Goal: Information Seeking & Learning: Learn about a topic

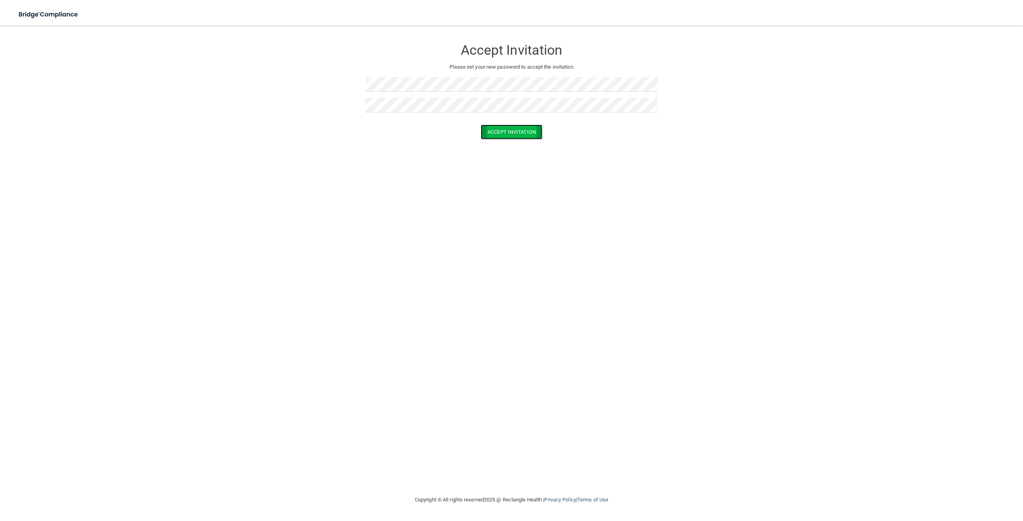
click at [519, 134] on button "Accept Invitation" at bounding box center [512, 132] width 62 height 15
click at [495, 143] on button "Accept Invitation" at bounding box center [512, 143] width 62 height 15
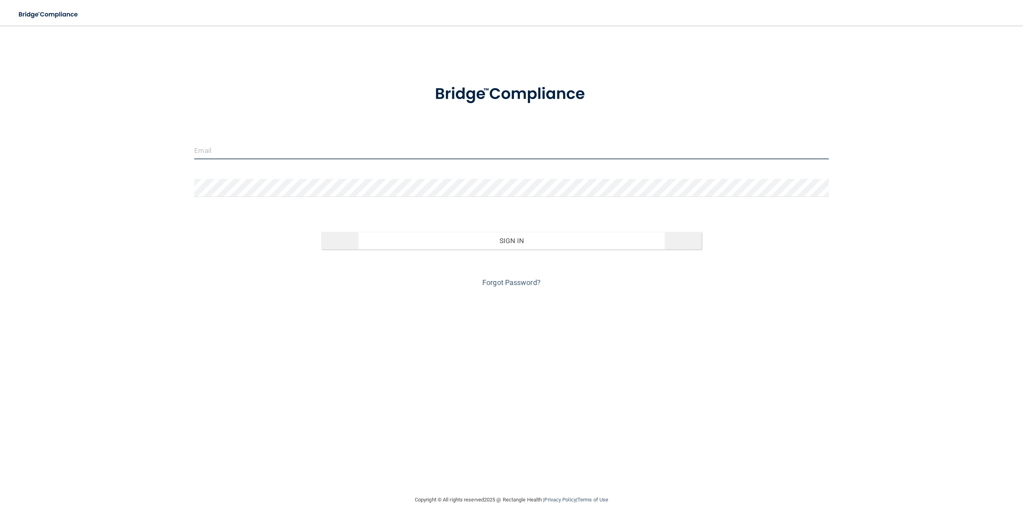
type input "grace.m.vargas74@gmail.com"
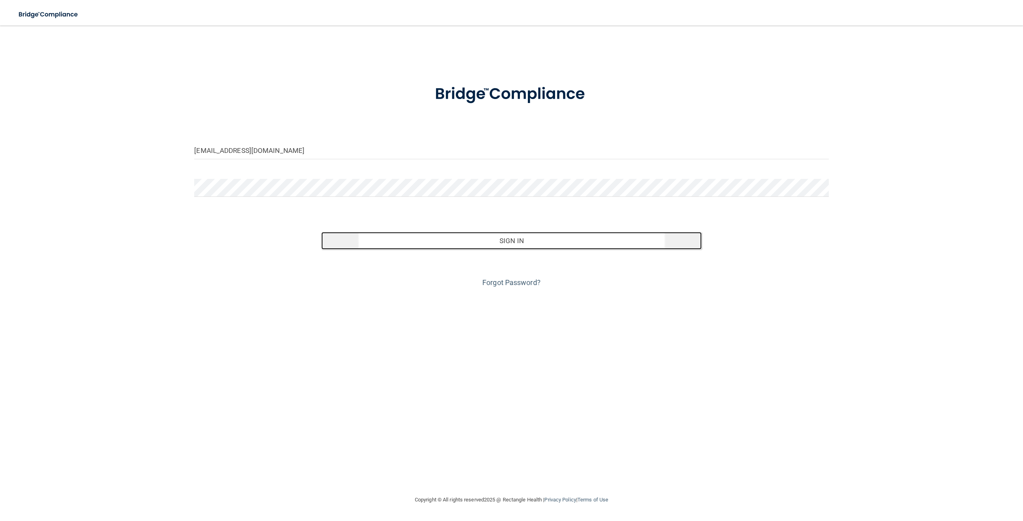
click at [534, 242] on button "Sign In" at bounding box center [511, 241] width 380 height 18
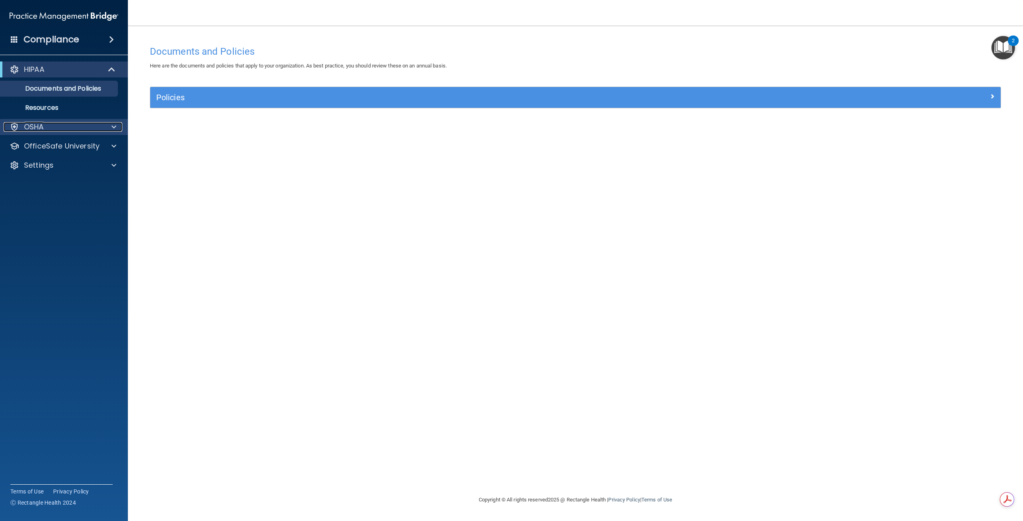
click at [89, 130] on div "OSHA" at bounding box center [53, 127] width 99 height 10
click at [75, 185] on p "OfficeSafe University" at bounding box center [61, 185] width 75 height 10
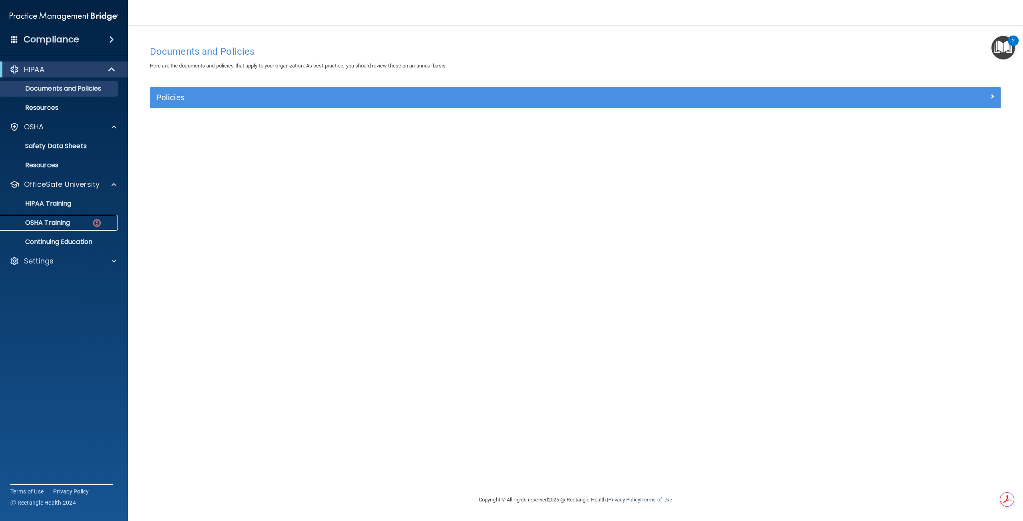
click at [48, 227] on p "OSHA Training" at bounding box center [37, 223] width 65 height 8
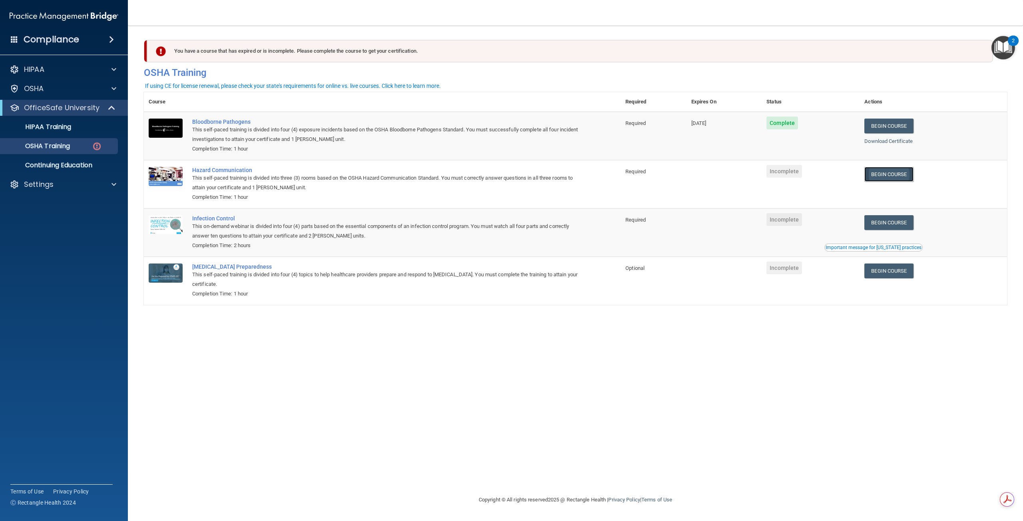
click at [887, 178] on link "Begin Course" at bounding box center [888, 174] width 49 height 15
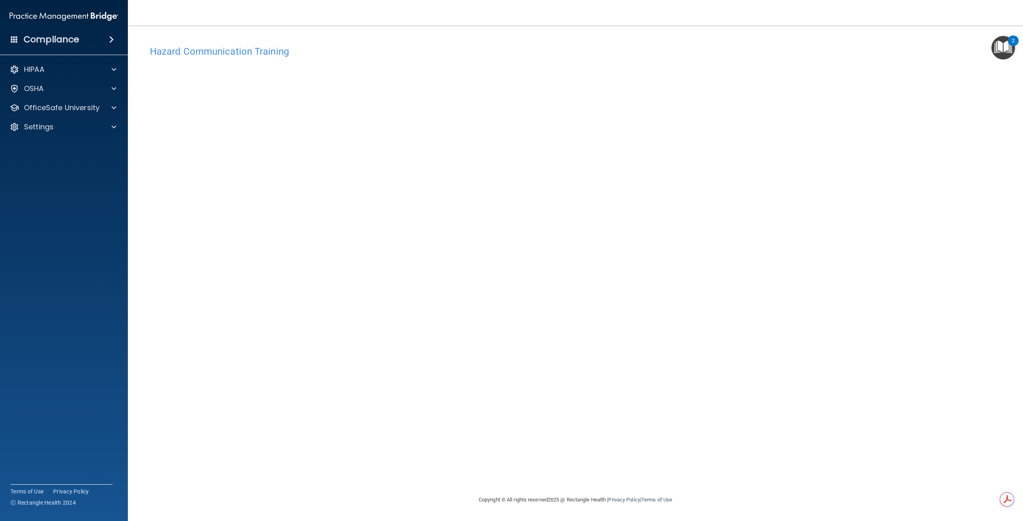
click at [653, 224] on div "Hazard Communication Training This course doesn’t expire until . Are you sure y…" at bounding box center [575, 269] width 863 height 454
click at [999, 47] on img "Open Resource Center, 2 new notifications" at bounding box center [1003, 48] width 24 height 24
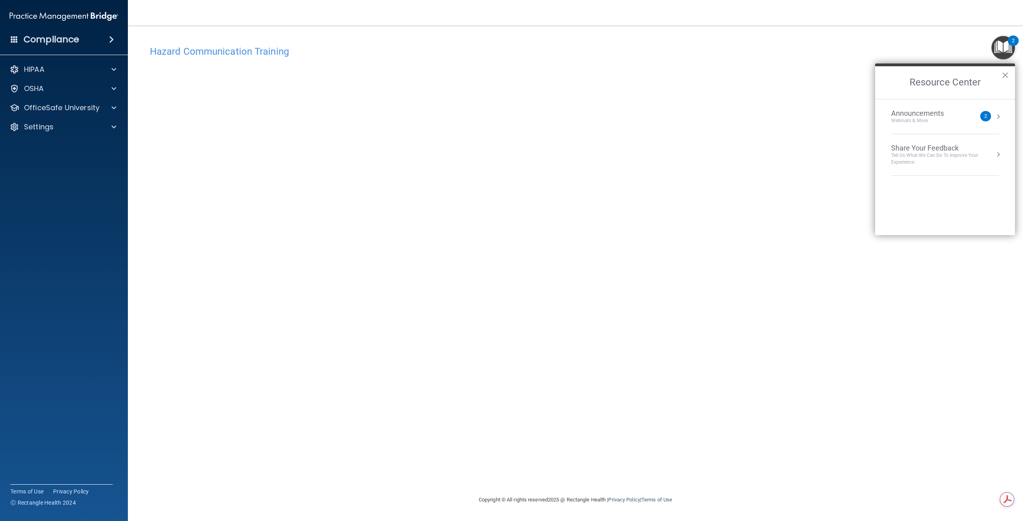
click at [1005, 49] on img "Open Resource Center, 2 new notifications" at bounding box center [1003, 48] width 24 height 24
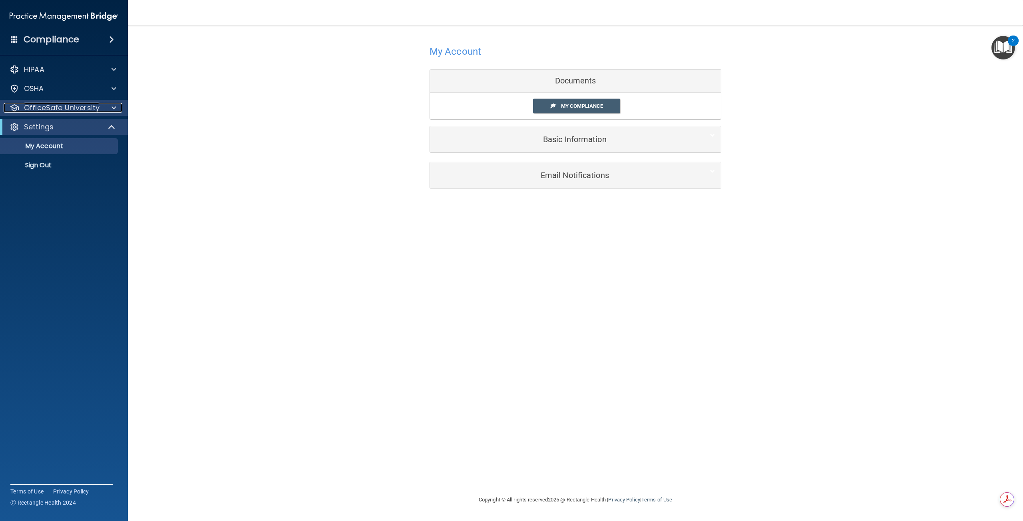
click at [89, 111] on p "OfficeSafe University" at bounding box center [61, 108] width 75 height 10
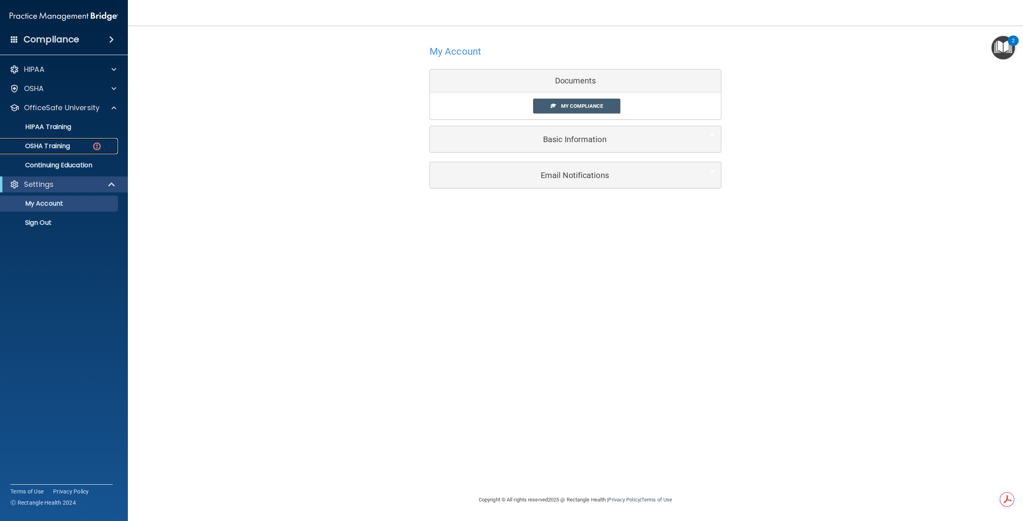
click at [84, 145] on div "OSHA Training" at bounding box center [59, 146] width 109 height 8
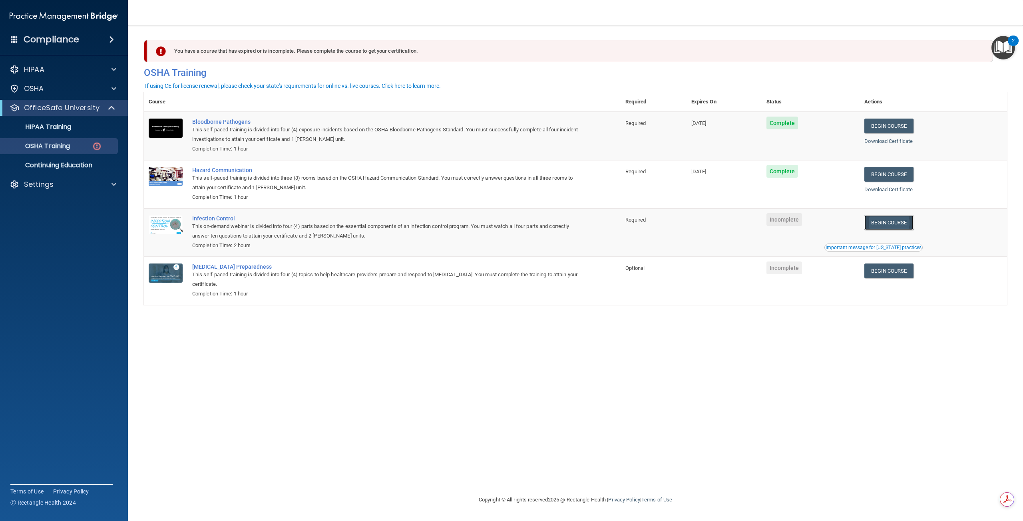
click at [899, 225] on link "Begin Course" at bounding box center [888, 222] width 49 height 15
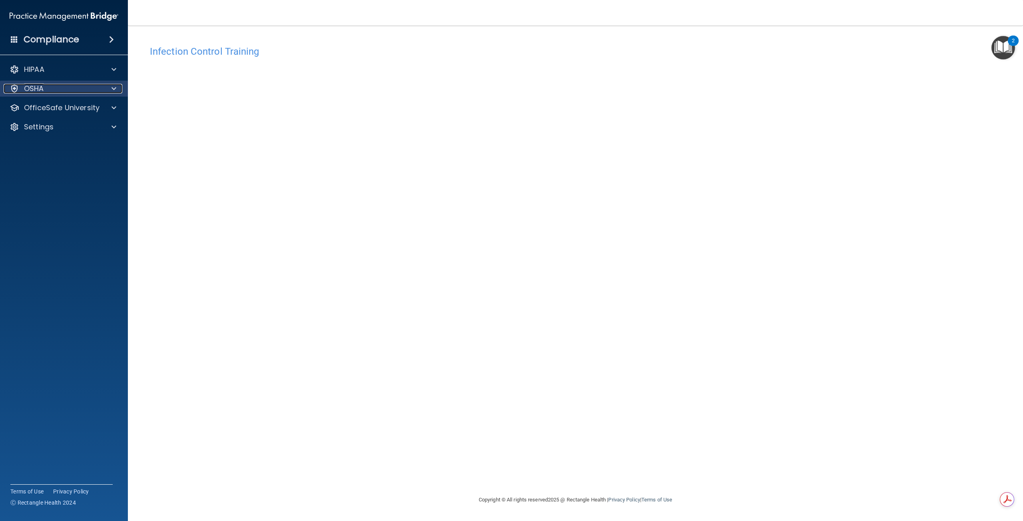
click at [79, 90] on div "OSHA" at bounding box center [53, 89] width 99 height 10
click at [65, 141] on p "OfficeSafe University" at bounding box center [61, 146] width 75 height 10
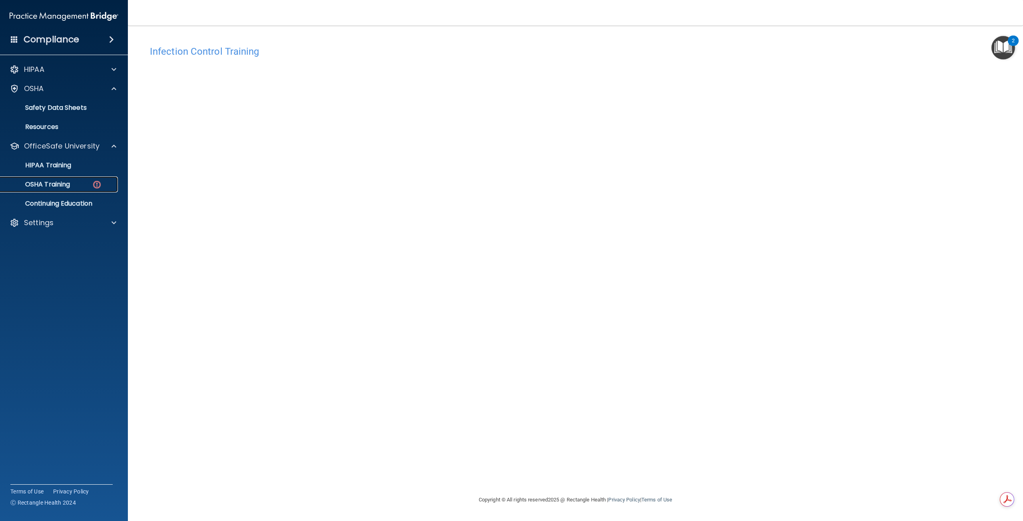
click at [74, 184] on div "OSHA Training" at bounding box center [59, 185] width 109 height 8
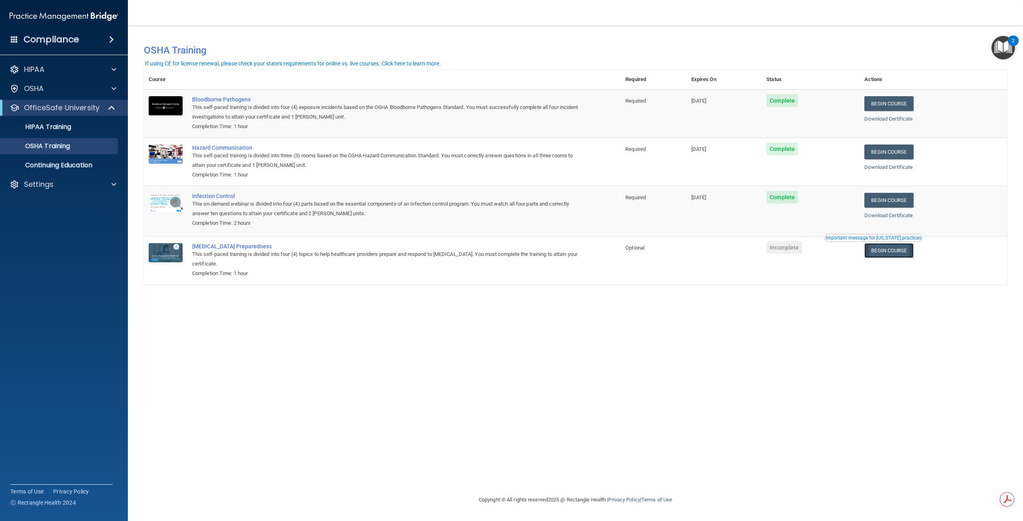
click at [906, 253] on link "Begin Course" at bounding box center [888, 250] width 49 height 15
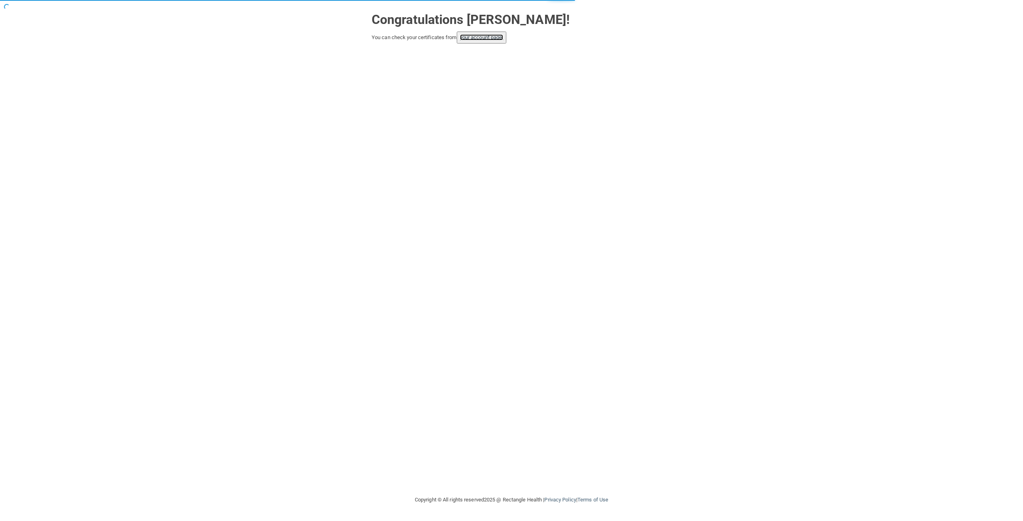
click at [491, 38] on link "your account page!" at bounding box center [482, 37] width 44 height 6
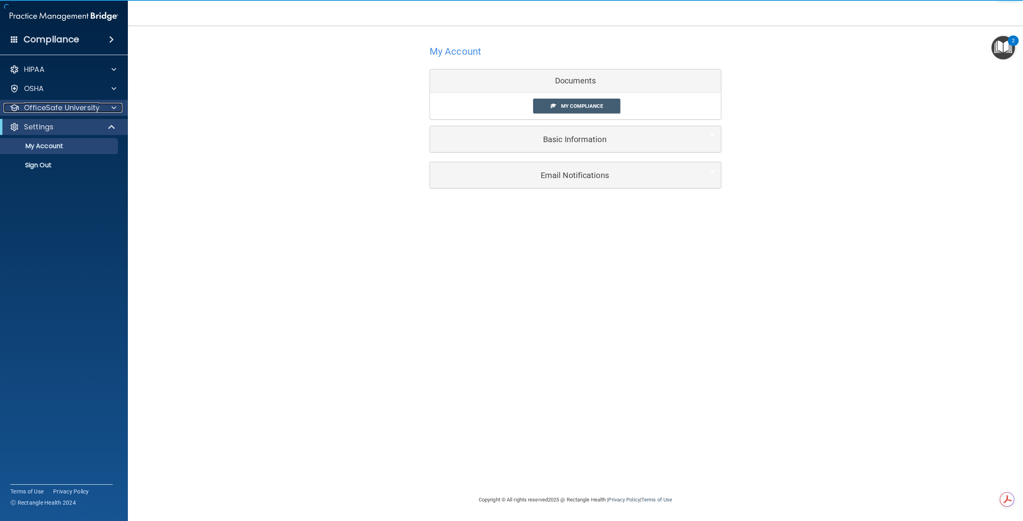
click at [88, 110] on p "OfficeSafe University" at bounding box center [61, 108] width 75 height 10
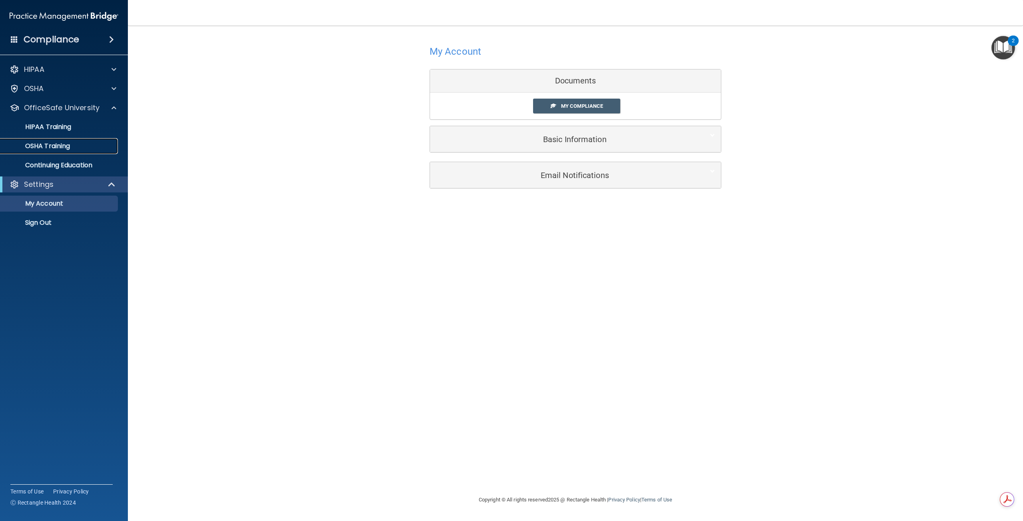
click at [69, 147] on p "OSHA Training" at bounding box center [37, 146] width 65 height 8
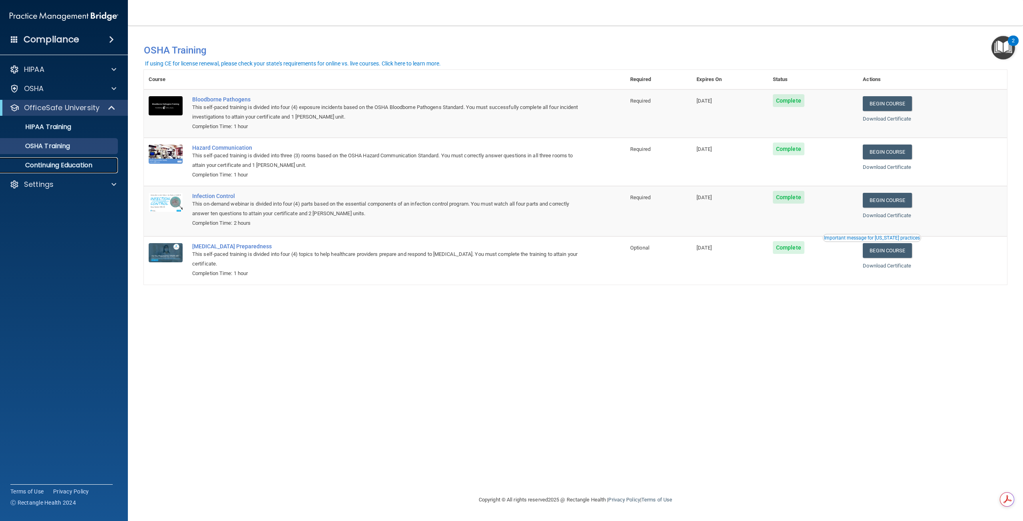
click at [81, 165] on p "Continuing Education" at bounding box center [59, 165] width 109 height 8
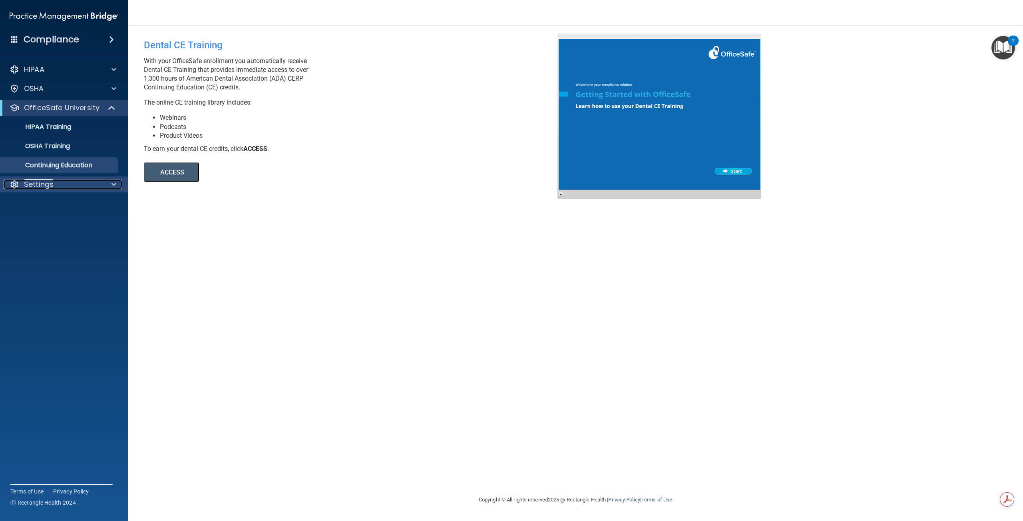
click at [77, 186] on div "Settings" at bounding box center [53, 185] width 99 height 10
